Goal: Find specific page/section: Find specific page/section

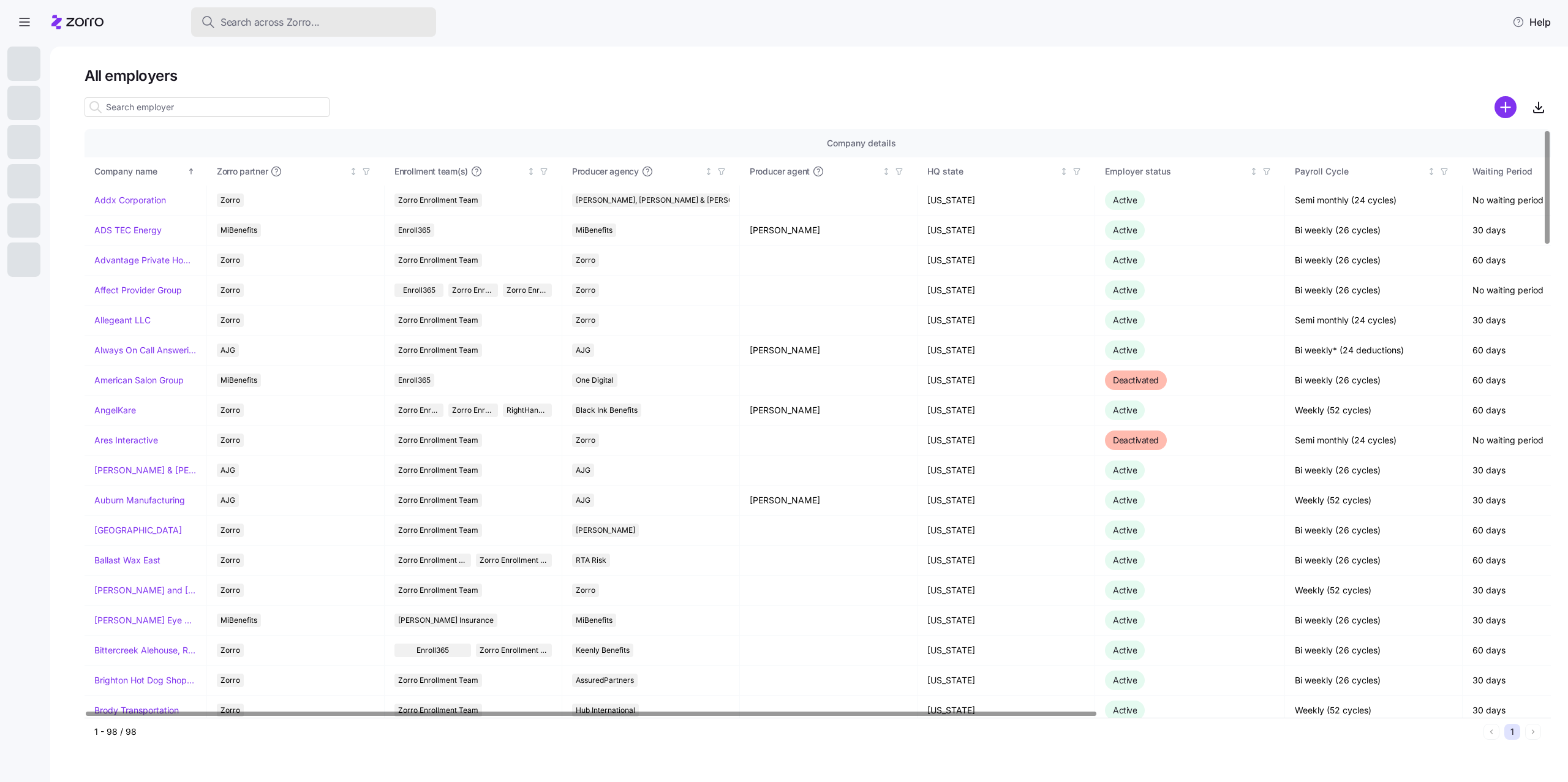
click at [253, 24] on span "Search across Zorro..." at bounding box center [270, 22] width 99 height 15
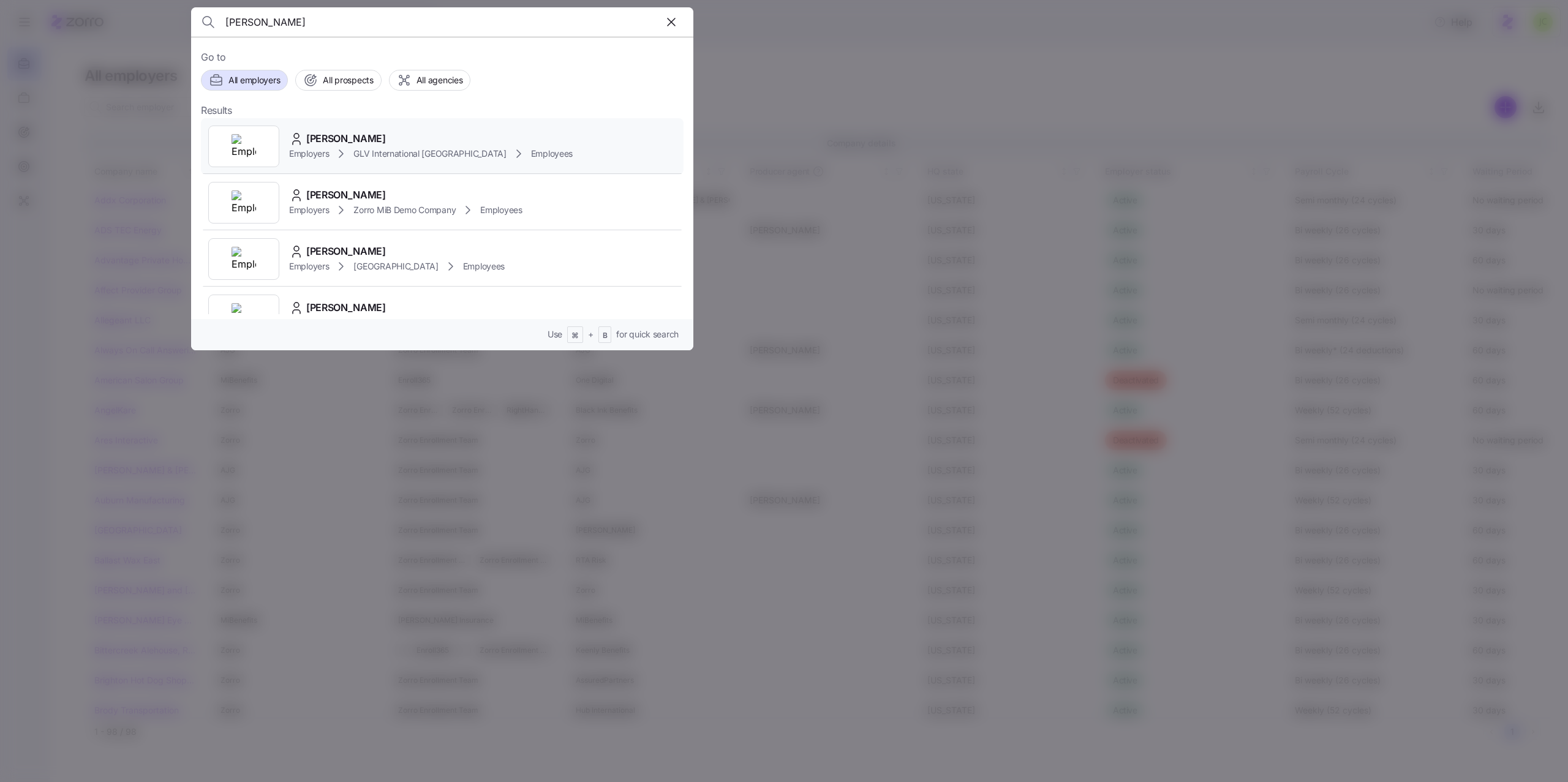
type input "[PERSON_NAME]"
click at [511, 149] on icon at bounding box center [518, 153] width 14 height 14
